Goal: Information Seeking & Learning: Learn about a topic

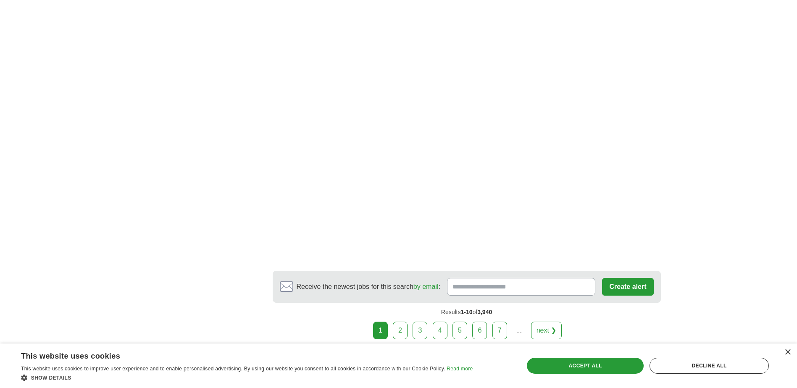
scroll to position [1344, 0]
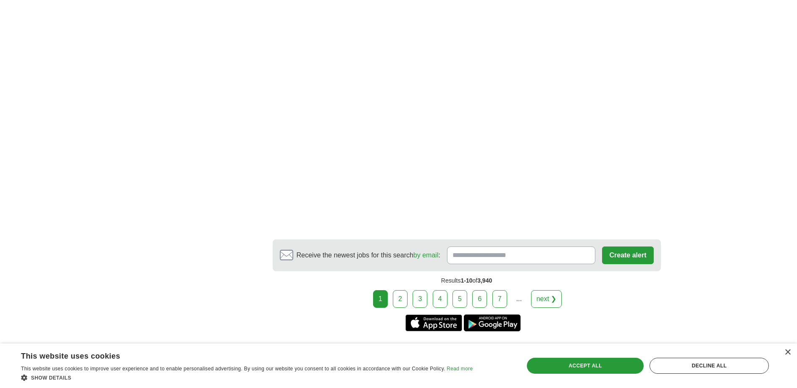
click at [537, 300] on link "next ❯" at bounding box center [546, 299] width 31 height 18
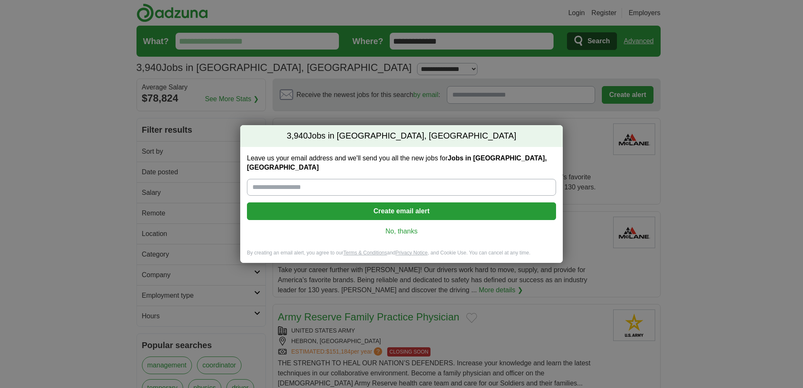
click at [406, 230] on link "No, thanks" at bounding box center [402, 231] width 296 height 9
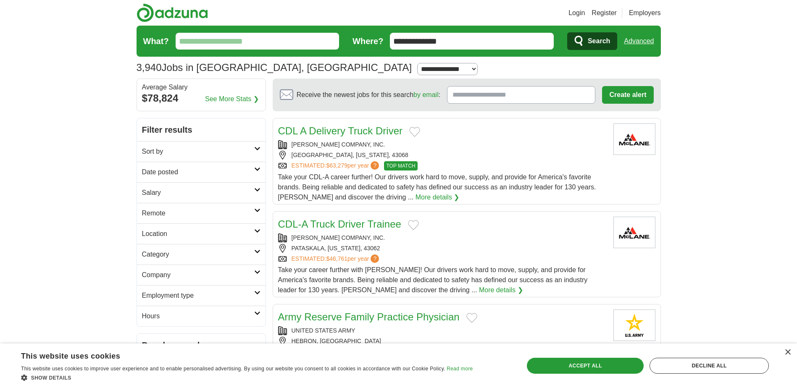
click at [238, 39] on input "What?" at bounding box center [258, 41] width 164 height 17
type input "*******"
click at [567, 32] on button "Search" at bounding box center [592, 41] width 50 height 18
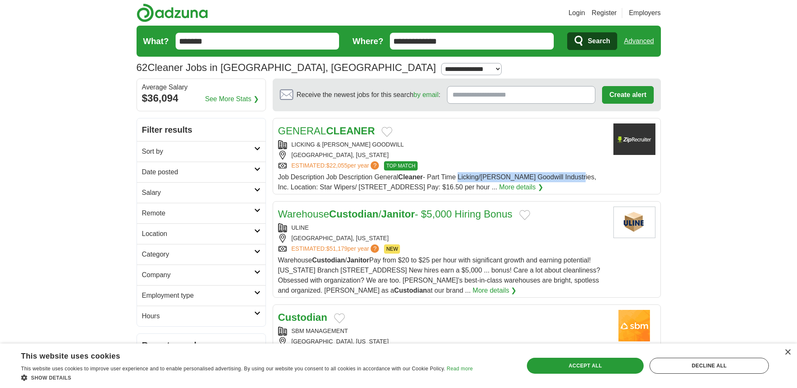
drag, startPoint x: 460, startPoint y: 176, endPoint x: 571, endPoint y: 180, distance: 110.5
click at [571, 180] on span "Job Description Job Description General Cleaner - Part Time Licking/[PERSON_NAM…" at bounding box center [437, 181] width 318 height 17
click at [348, 129] on strong "CLEANER" at bounding box center [350, 130] width 49 height 11
